Goal: Navigation & Orientation: Find specific page/section

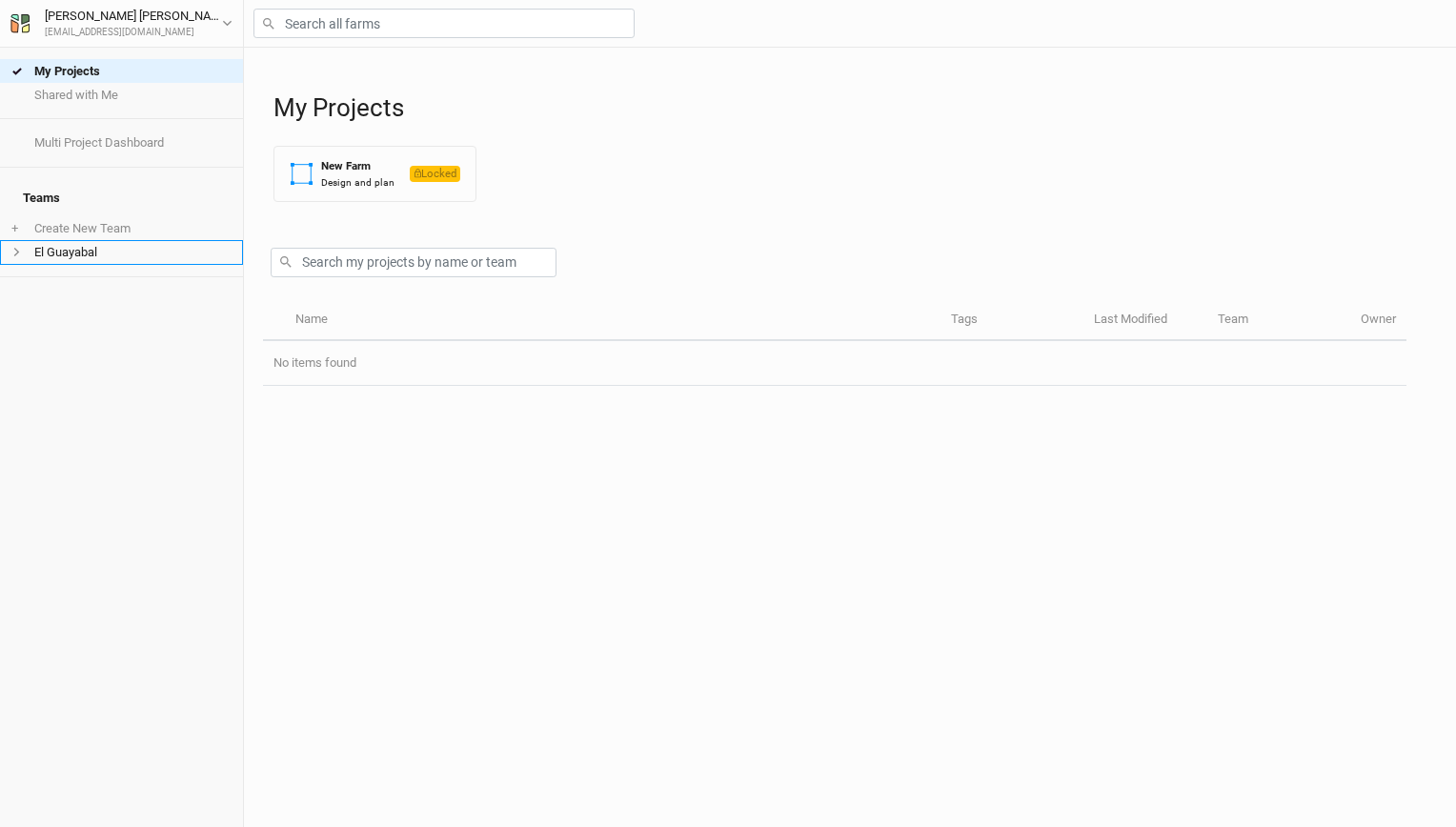
click at [95, 240] on li "El Guayabal" at bounding box center [122, 252] width 243 height 24
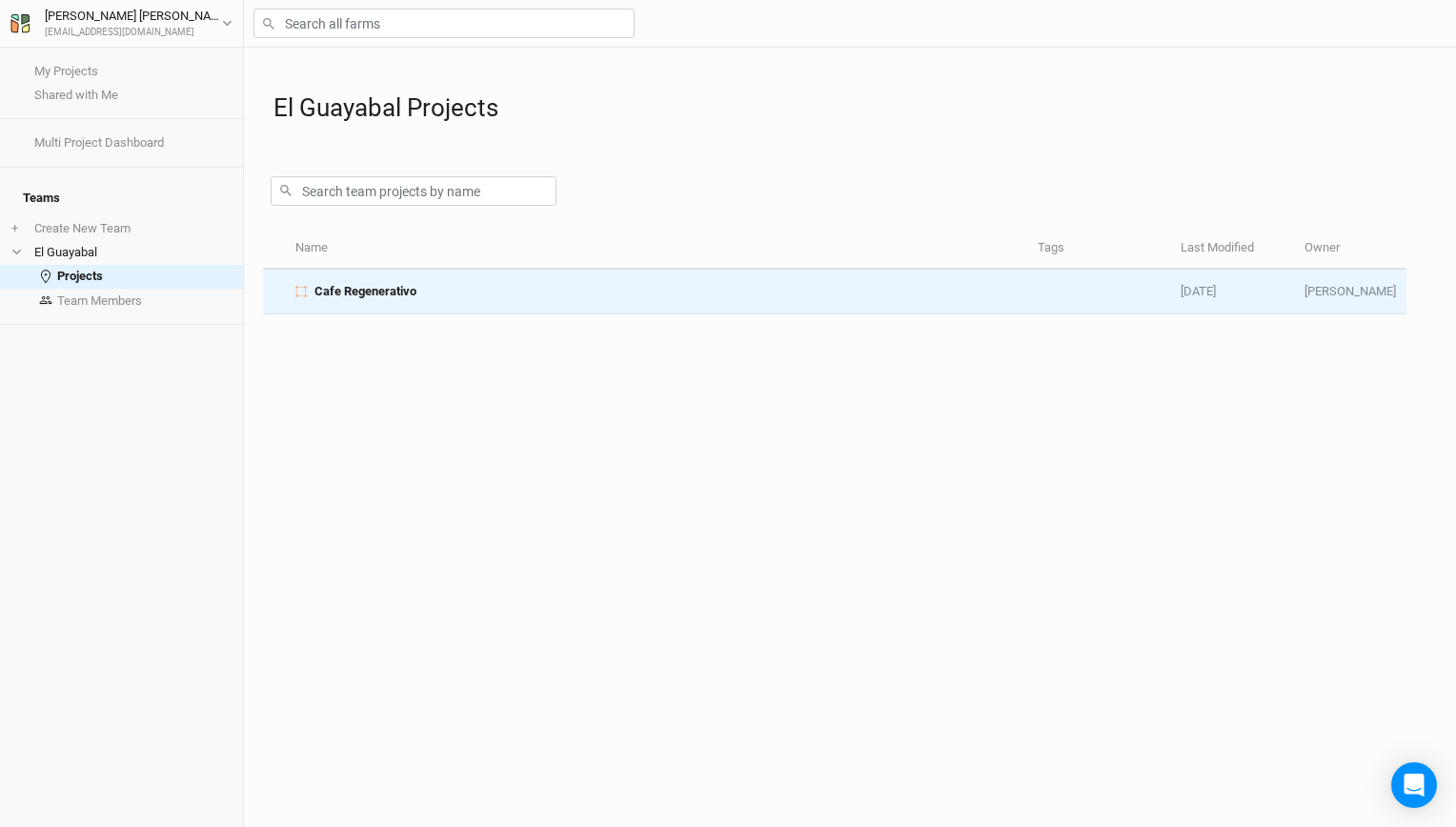
click at [389, 295] on span "Cafe Regenerativo" at bounding box center [365, 291] width 102 height 17
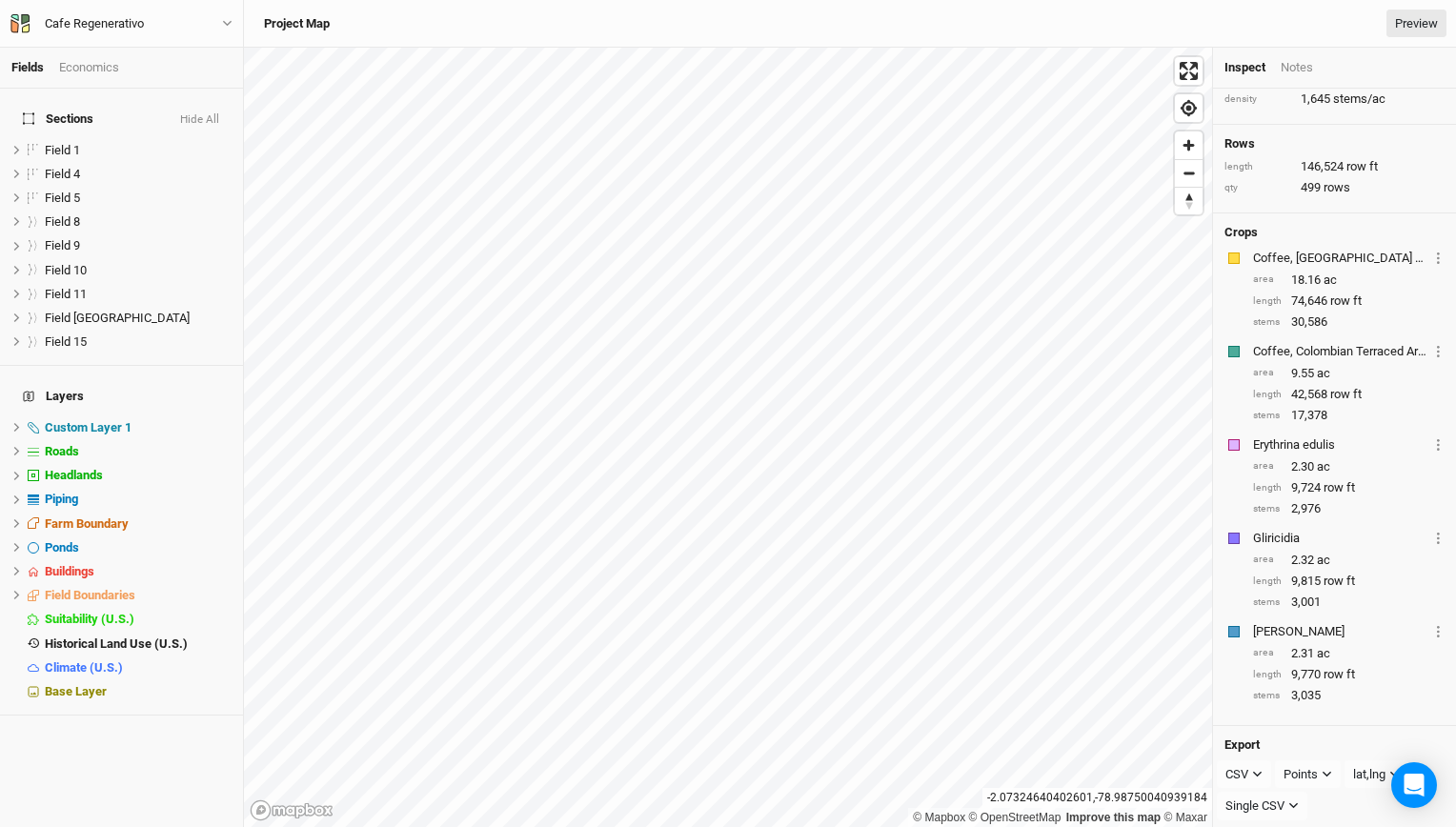
scroll to position [130, 0]
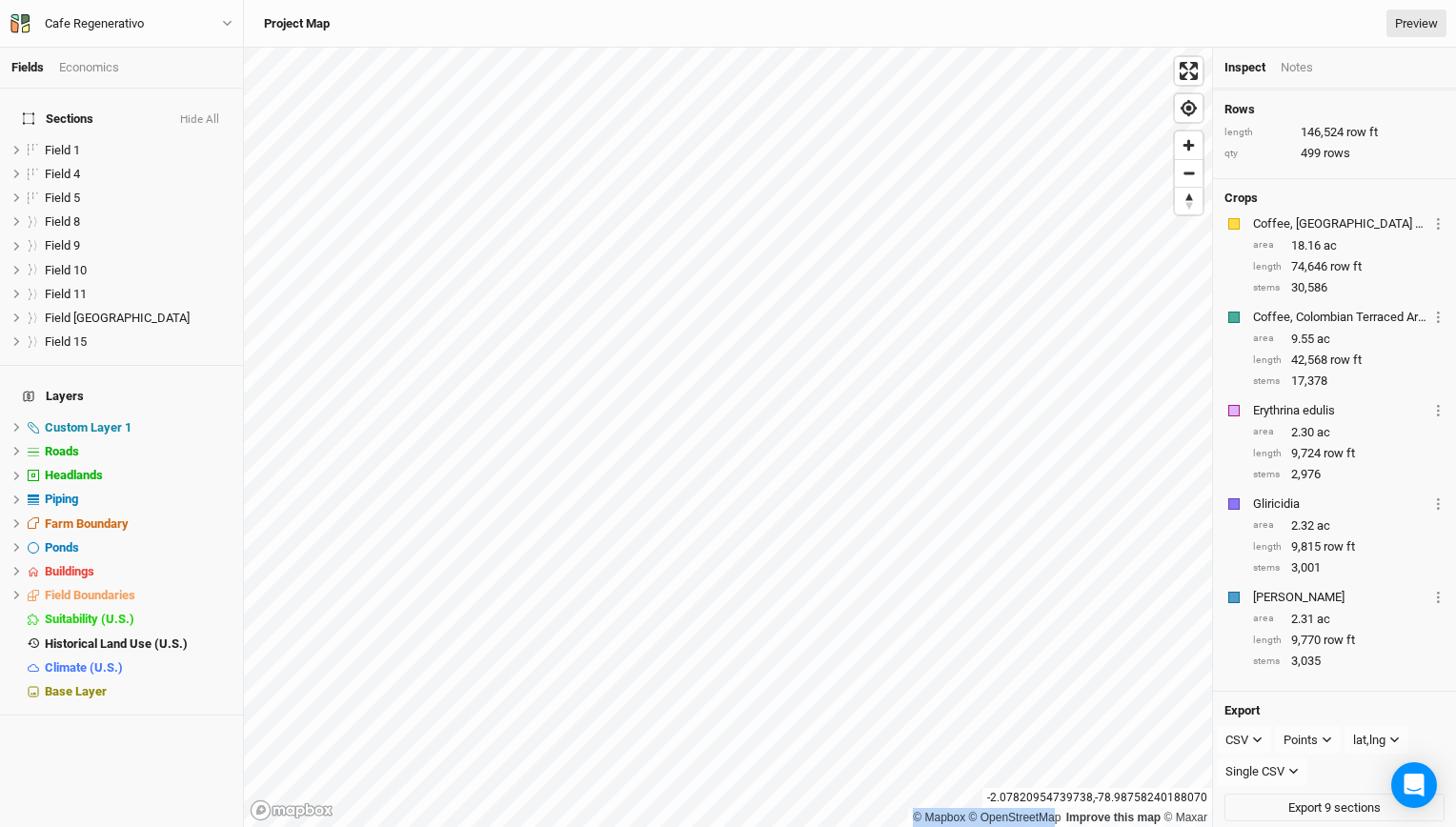
click at [1054, 826] on html "Fields Economics Sections Hide All Field 1 hide Field 4 hide Field 5 hide Field…" at bounding box center [728, 413] width 1456 height 827
